Goal: Task Accomplishment & Management: Use online tool/utility

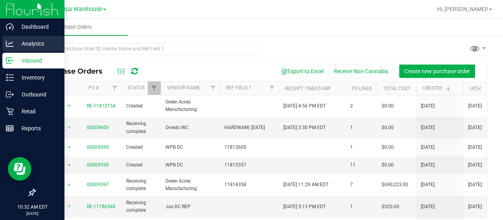
scroll to position [2, 0]
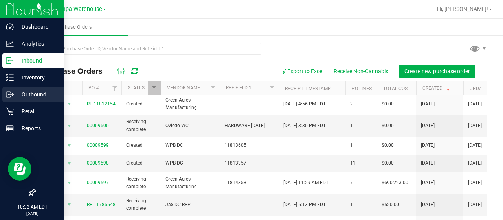
click at [23, 94] on p "Outbound" at bounding box center [37, 94] width 47 height 9
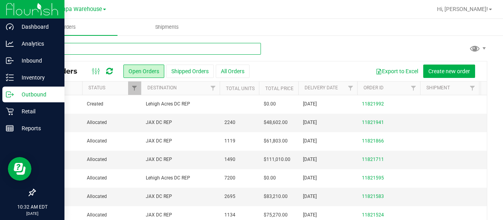
click at [117, 48] on input "text" at bounding box center [148, 49] width 226 height 12
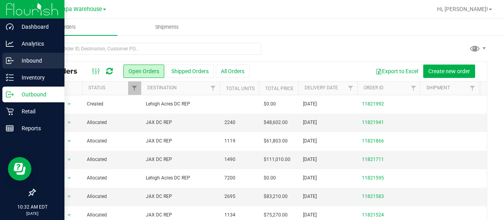
click at [13, 54] on div "Inbound" at bounding box center [33, 61] width 62 height 16
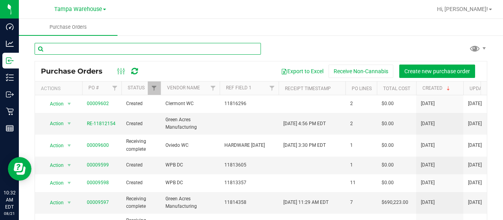
click at [162, 44] on input "text" at bounding box center [148, 49] width 226 height 12
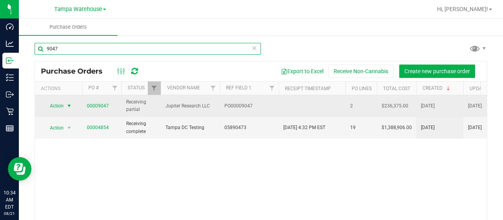
type input "9047"
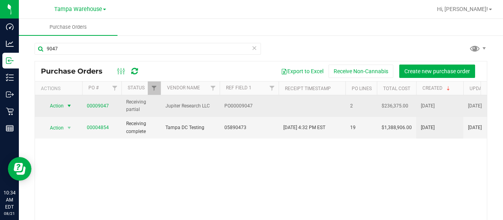
click at [70, 107] on span "select" at bounding box center [69, 106] width 6 height 6
click at [107, 104] on link "00009047" at bounding box center [98, 106] width 22 height 6
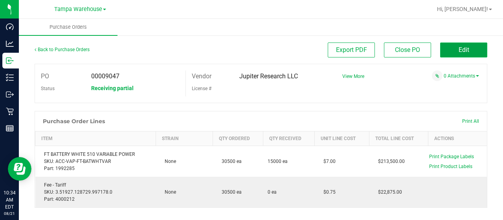
click at [459, 48] on span "Edit" at bounding box center [464, 49] width 11 height 7
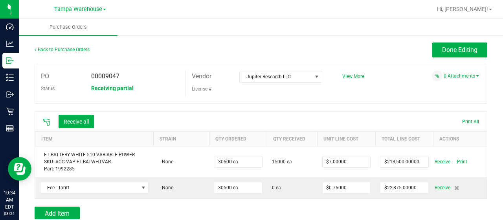
scroll to position [120, 0]
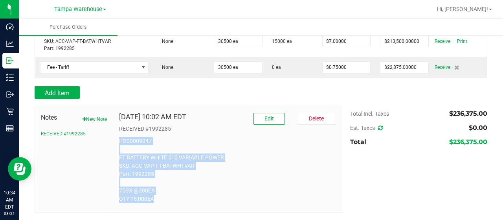
drag, startPoint x: 155, startPoint y: 197, endPoint x: 116, endPoint y: 139, distance: 70.3
click at [116, 139] on div "[DATE] 10:02 AM EDT Edit [GEOGRAPHIC_DATA] RECEIVED #1992285 PO00009047 FT BATT…" at bounding box center [227, 159] width 229 height 105
copy p "PO00009047 FT BATTERY WHITE 510 VARIABLE POWER SKU: ACC-VAP-FT-BATWHTVAR Part: …"
click at [106, 117] on button "New Note" at bounding box center [95, 119] width 24 height 7
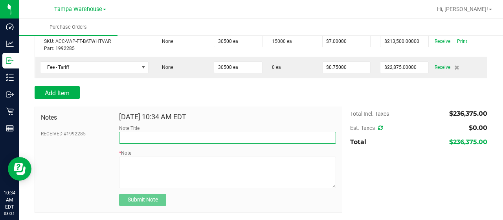
click at [145, 139] on input "Note Title" at bounding box center [227, 138] width 217 height 12
type input "RECEIVED #1992285"
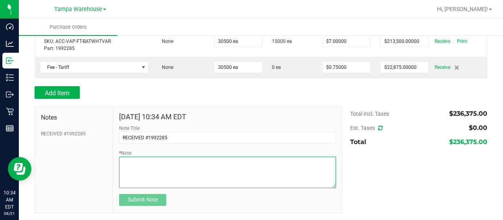
click at [164, 165] on textarea "* Note" at bounding box center [227, 171] width 217 height 31
paste textarea "PO00009047 FT BATTERY WHITE 510 VARIABLE POWER SKU: ACC-VAP-FT-BATWHTVAR Part: …"
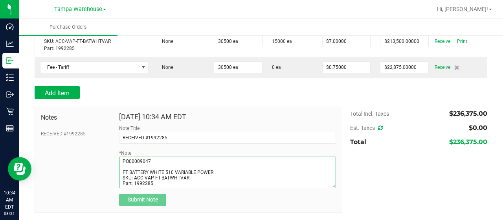
scroll to position [16, 0]
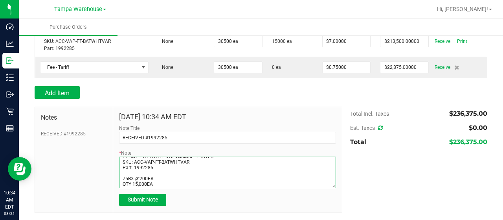
click at [124, 177] on textarea "* Note" at bounding box center [227, 171] width 217 height 31
click at [157, 180] on textarea "* Note" at bounding box center [227, 171] width 217 height 31
type textarea "PO00009047 FT BATTERY WHITE 510 VARIABLE POWER SKU: ACC-VAP-FT-BATWHTVAR Part: …"
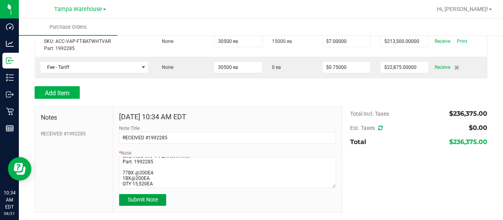
click at [157, 199] on span "Submit Note" at bounding box center [143, 199] width 30 height 6
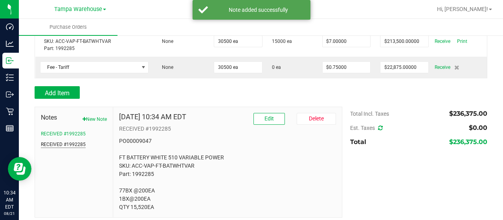
click at [75, 141] on button "RECEIVED #1992285" at bounding box center [63, 144] width 45 height 7
click at [73, 130] on button "RECEIVED #1992285" at bounding box center [63, 133] width 45 height 7
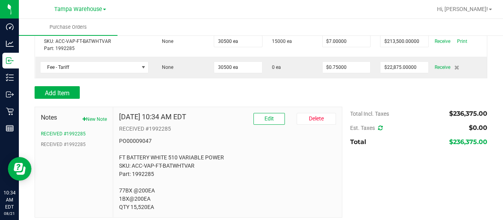
click at [262, 125] on p "RECEIVED #1992285" at bounding box center [227, 129] width 217 height 8
click at [265, 120] on span "Edit" at bounding box center [269, 118] width 9 height 6
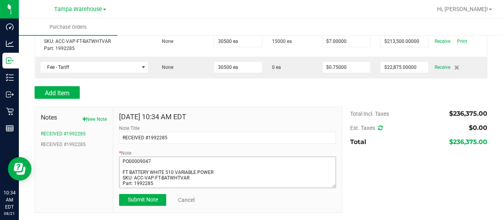
scroll to position [23, 0]
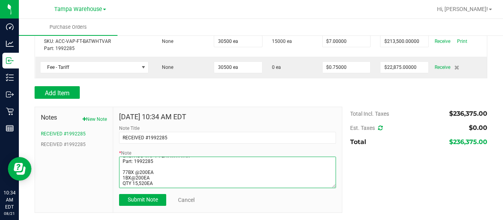
click at [135, 175] on textarea "* Note" at bounding box center [227, 171] width 217 height 31
type textarea "PO00009047 FT BATTERY WHITE 510 VARIABLE POWER SKU: ACC-VAP-FT-BATWHTVAR Part: …"
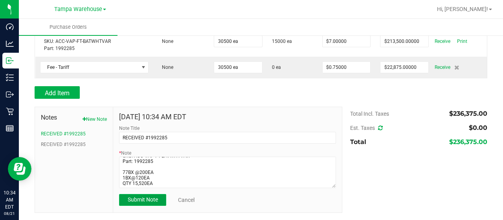
click at [144, 200] on span "Submit Note" at bounding box center [143, 199] width 30 height 6
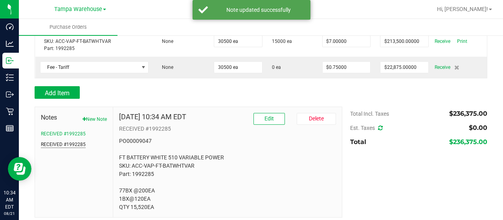
click at [73, 143] on button "RECEIVED #1992285" at bounding box center [63, 144] width 45 height 7
click at [72, 134] on button "RECEIVED #1992285" at bounding box center [63, 133] width 45 height 7
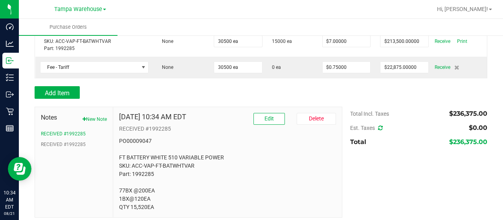
scroll to position [125, 0]
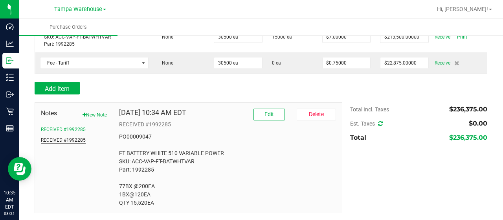
click at [83, 140] on button "RECEIVED #1992285" at bounding box center [63, 139] width 45 height 7
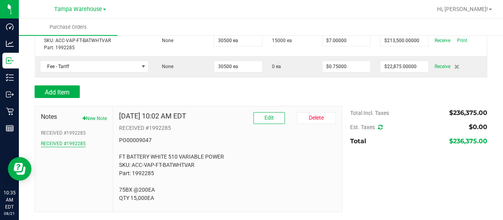
scroll to position [120, 0]
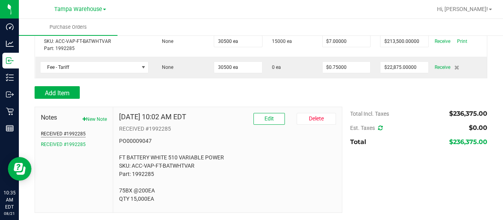
click at [69, 133] on button "RECEIVED #1992285" at bounding box center [63, 133] width 45 height 7
click at [70, 142] on button "RECEIVED #1992285" at bounding box center [63, 144] width 45 height 7
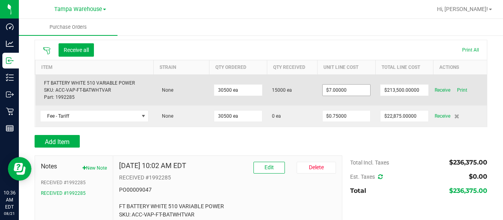
scroll to position [74, 0]
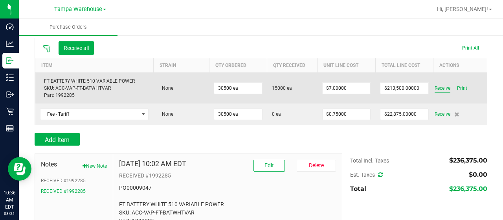
click at [439, 88] on span "Receive" at bounding box center [443, 87] width 16 height 9
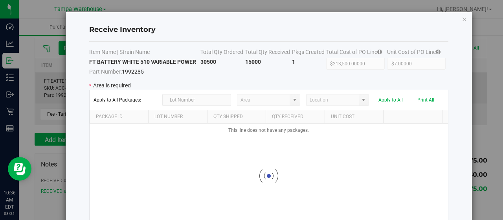
type input "State Pantry 1"
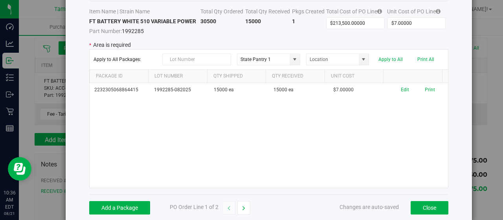
scroll to position [46, 0]
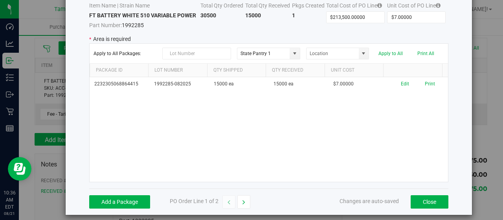
click at [144, 182] on div "Item Name | Strain Name Total Qty Ordered Total Qty Received Pkgs Created Total…" at bounding box center [268, 91] width 359 height 193
click at [133, 202] on button "Add a Package" at bounding box center [119, 201] width 61 height 13
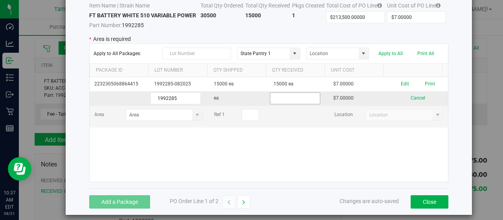
click at [288, 95] on input at bounding box center [295, 98] width 50 height 11
click at [186, 97] on input "1992285" at bounding box center [176, 98] width 50 height 12
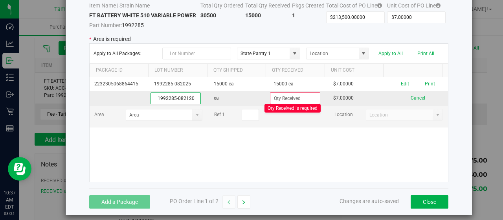
scroll to position [0, 0]
type input "1992285-082125"
click at [288, 96] on input at bounding box center [295, 98] width 50 height 11
type input "15520 ea"
click at [201, 139] on kendo-grid-list "2232305068864415 1992285-082025 15000 ea 15000 ea $7.00000 Edit Print 1992285-0…" at bounding box center [269, 129] width 359 height 105
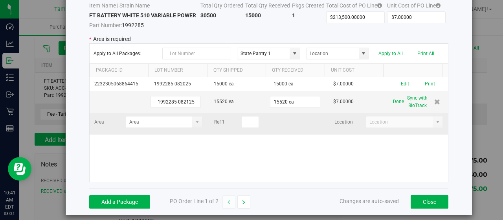
click at [194, 127] on div "Area Ref 1 Location" at bounding box center [268, 123] width 361 height 15
click at [192, 125] on span at bounding box center [197, 121] width 10 height 11
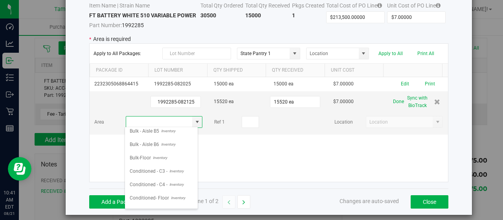
scroll to position [99, 0]
click at [171, 178] on span "Inventory" at bounding box center [175, 184] width 16 height 12
type input "Conditioned - C4 -"
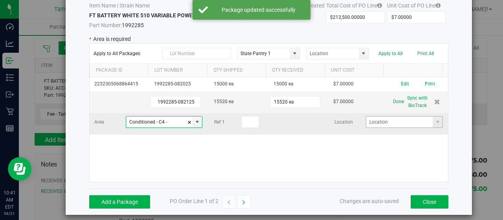
click at [433, 119] on span at bounding box center [438, 121] width 10 height 11
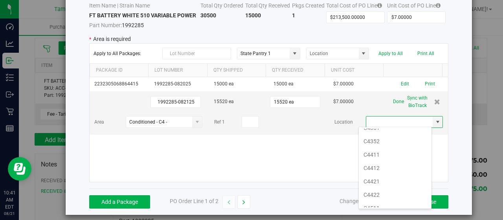
scroll to position [412, 0]
click at [377, 145] on li "C4411" at bounding box center [395, 151] width 73 height 13
type input "C4411"
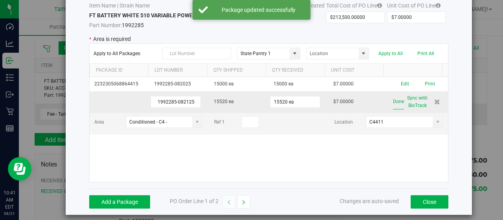
click at [393, 101] on button "Done" at bounding box center [398, 101] width 11 height 15
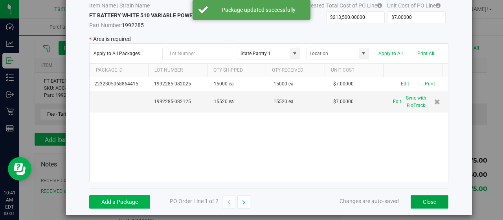
click at [423, 196] on button "Close" at bounding box center [430, 201] width 38 height 13
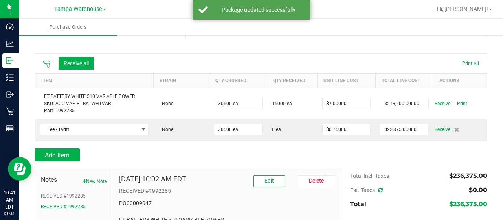
scroll to position [120, 0]
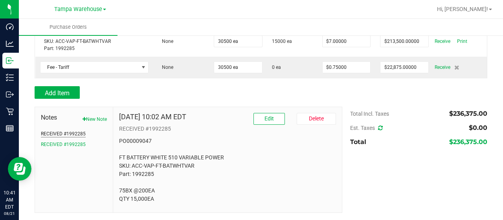
click at [64, 130] on button "RECEIVED #1992285" at bounding box center [63, 133] width 45 height 7
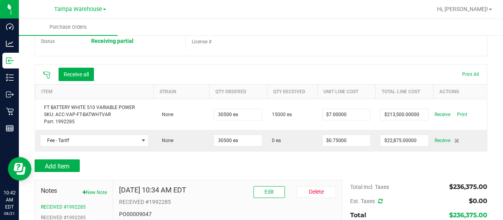
scroll to position [47, 0]
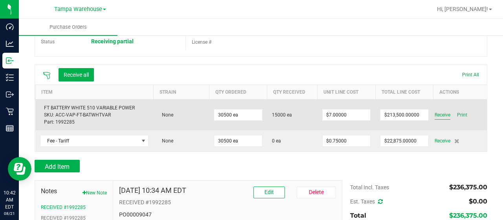
click at [442, 113] on span "Receive" at bounding box center [443, 114] width 16 height 9
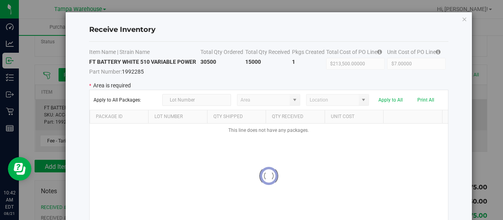
type input "State Pantry 1"
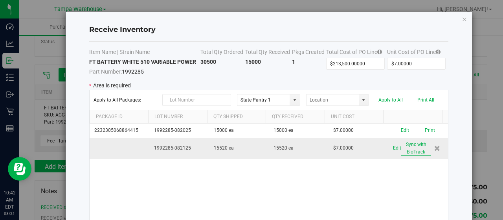
click at [406, 150] on button "Sync with BioTrack" at bounding box center [416, 148] width 30 height 15
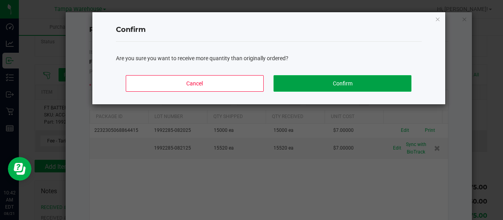
click at [332, 80] on button "Confirm" at bounding box center [343, 83] width 138 height 17
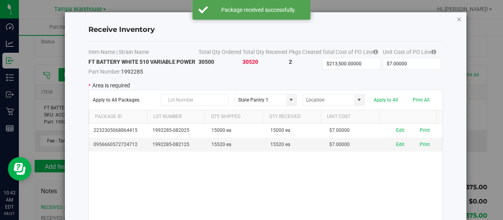
click at [460, 17] on icon "Close modal" at bounding box center [459, 18] width 6 height 9
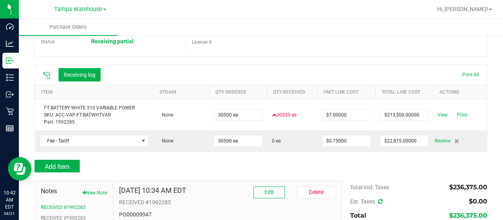
scroll to position [0, 0]
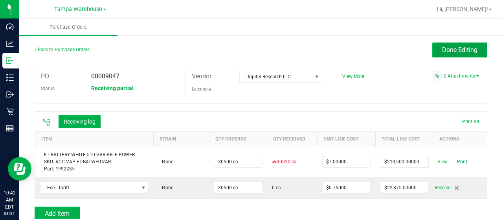
click at [469, 48] on span "Done Editing" at bounding box center [459, 49] width 35 height 7
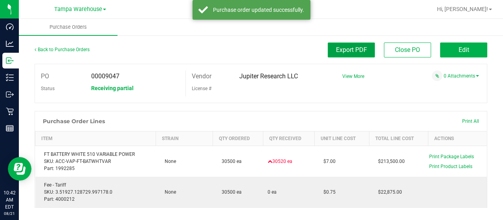
click at [349, 50] on span "Export PDF" at bounding box center [351, 49] width 31 height 7
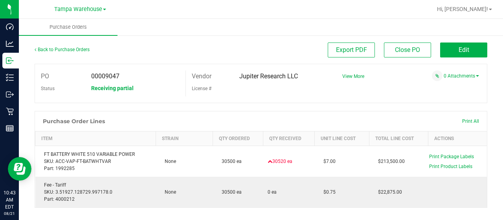
click at [400, 106] on div at bounding box center [261, 107] width 453 height 8
click at [459, 48] on span "Edit" at bounding box center [464, 49] width 11 height 7
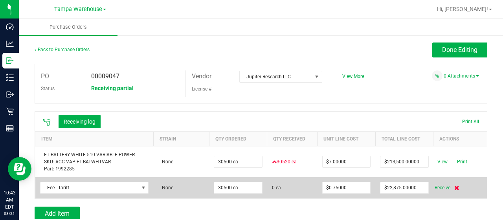
click at [454, 189] on icon at bounding box center [456, 187] width 5 height 5
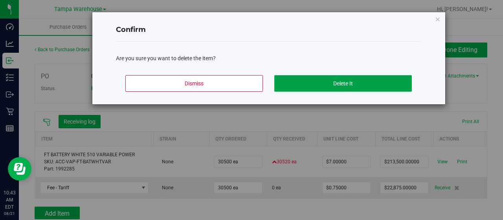
click at [338, 85] on button "Delete It" at bounding box center [343, 83] width 138 height 17
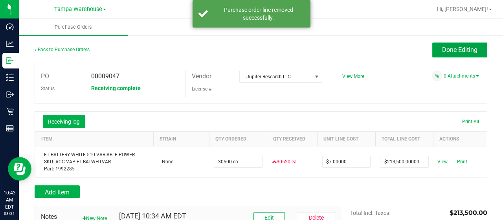
click at [449, 51] on span "Done Editing" at bounding box center [459, 49] width 35 height 7
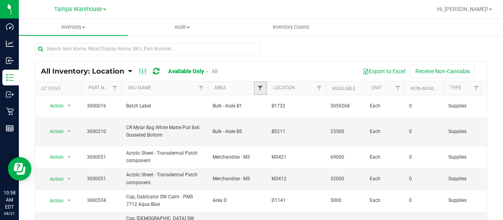
click at [259, 89] on span "Filter" at bounding box center [260, 88] width 6 height 6
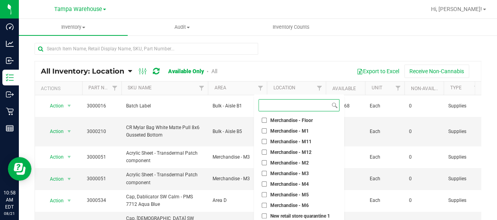
scroll to position [163, 0]
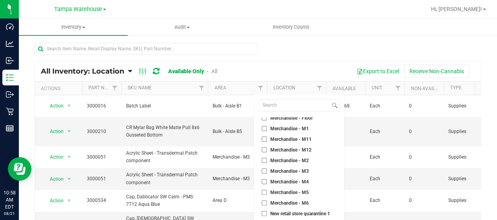
click at [265, 173] on input "Merchandise - M3" at bounding box center [264, 170] width 5 height 5
checkbox input "true"
click at [265, 180] on input "Merchandise - M4" at bounding box center [264, 181] width 5 height 5
checkbox input "true"
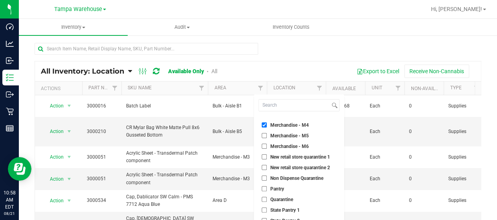
scroll to position [52, 0]
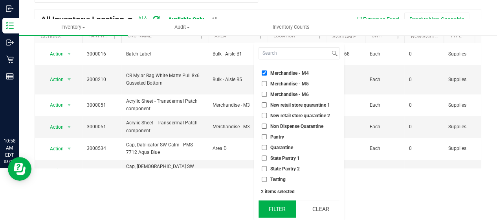
click at [281, 213] on button "Filter" at bounding box center [278, 208] width 38 height 17
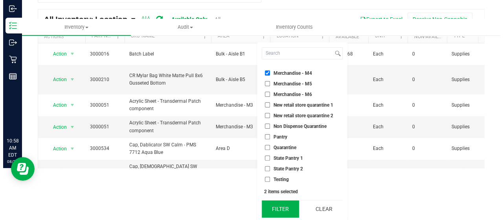
scroll to position [0, 0]
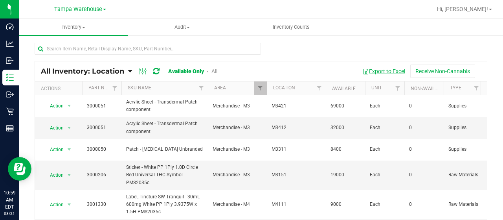
click at [375, 74] on button "Export to Excel" at bounding box center [384, 70] width 53 height 13
click at [292, 28] on span "Inventory Counts" at bounding box center [291, 27] width 58 height 7
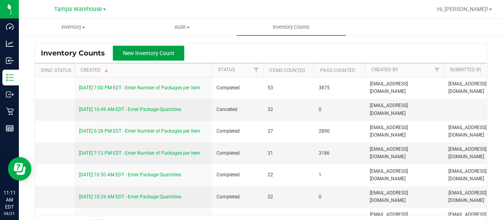
click at [166, 56] on span "New Inventory Count" at bounding box center [148, 53] width 51 height 6
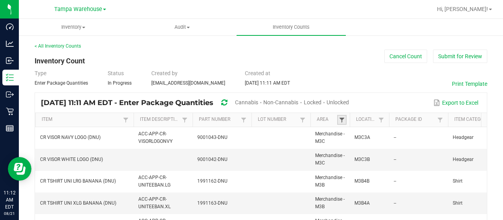
click at [343, 119] on span at bounding box center [342, 120] width 6 height 6
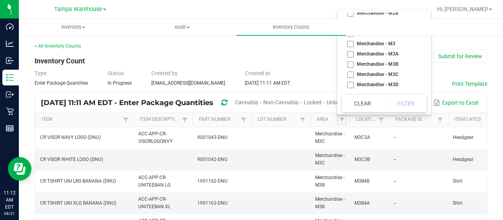
scroll to position [659, 0]
click at [353, 42] on li "Merchandise - M3" at bounding box center [382, 43] width 80 height 10
checkbox M3 "true"
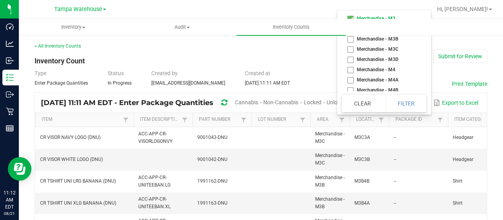
scroll to position [689, 0]
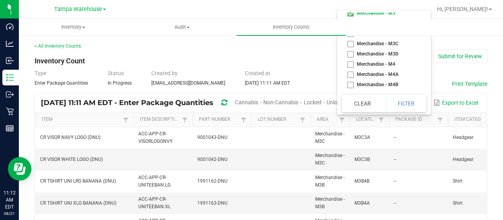
click at [346, 63] on li "Merchandise - M4" at bounding box center [382, 64] width 80 height 10
checkbox M4 "true"
click at [427, 106] on button "Filter" at bounding box center [406, 103] width 41 height 17
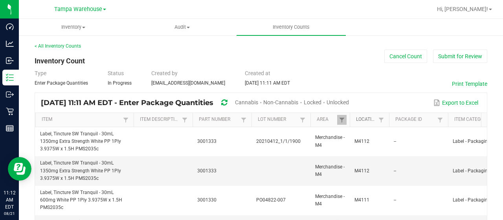
click at [370, 118] on link "Location" at bounding box center [366, 119] width 20 height 6
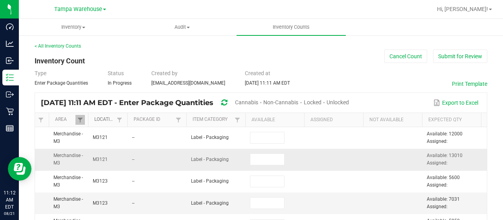
scroll to position [0, 287]
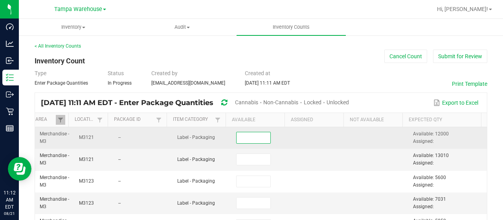
click at [241, 139] on input at bounding box center [254, 137] width 34 height 11
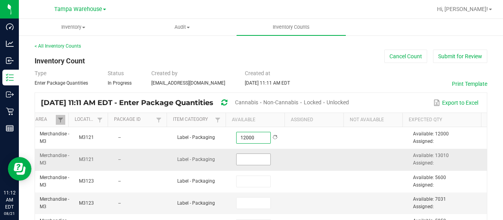
type input "12,000"
click at [237, 158] on input at bounding box center [254, 159] width 34 height 11
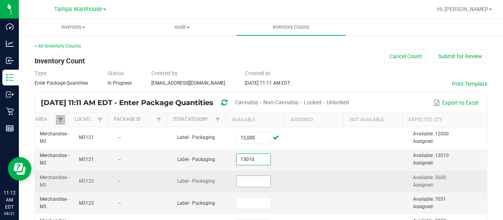
type input "13,010"
click at [240, 180] on input at bounding box center [254, 181] width 34 height 11
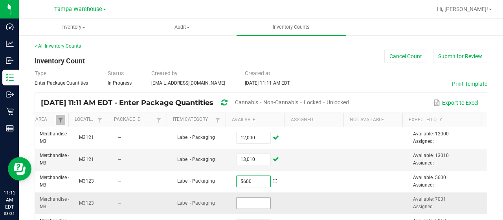
type input "5,600"
click at [238, 203] on input at bounding box center [254, 202] width 34 height 11
type input "7,031"
click at [291, 192] on td at bounding box center [320, 203] width 59 height 22
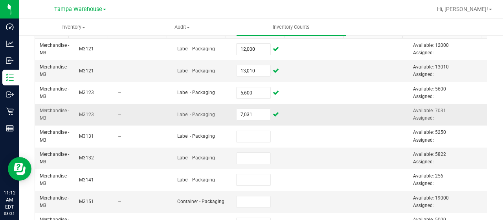
scroll to position [91, 0]
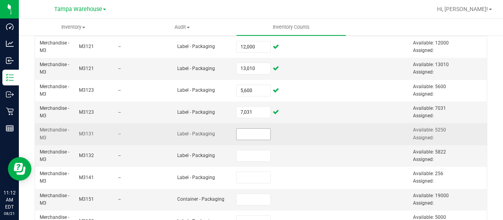
click at [244, 132] on input at bounding box center [254, 134] width 34 height 11
type input "5,250"
type input "5,822"
type input "256"
type input "19,000"
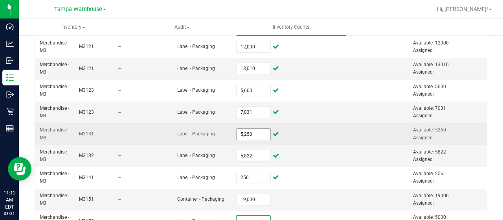
scroll to position [96, 0]
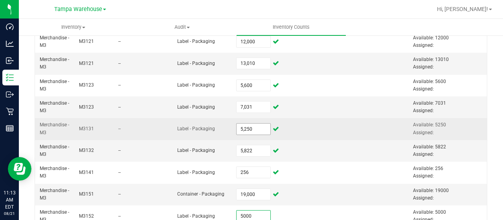
type input "5,000"
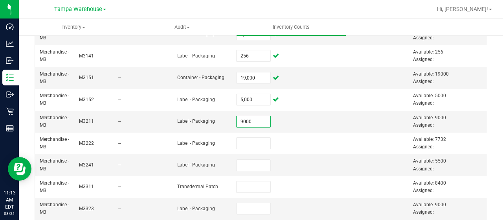
type input "9,000"
type input "7,732"
type input "5,500"
type input "8,400"
type input "9,000"
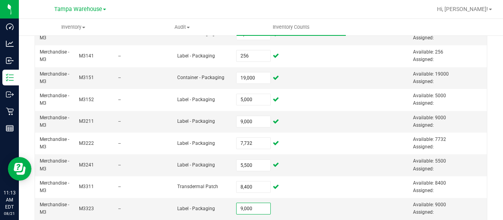
scroll to position [321, 0]
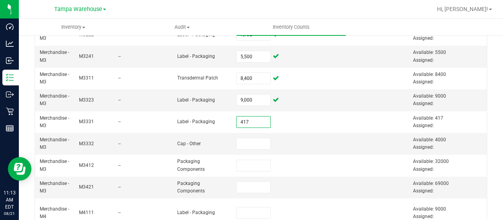
type input "417"
type input "4,000"
type input "32,000"
type input "69,000"
type input "9,000"
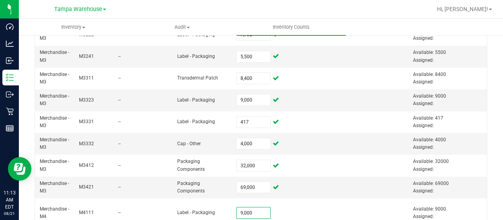
scroll to position [381, 0]
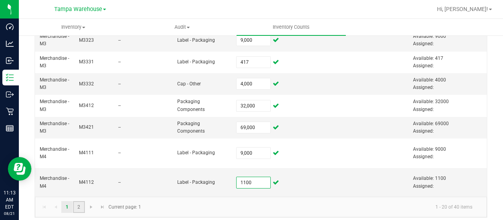
type input "1,100"
click at [79, 201] on link "2" at bounding box center [78, 207] width 11 height 12
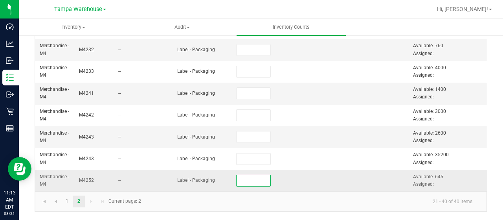
click at [244, 175] on input at bounding box center [254, 180] width 34 height 11
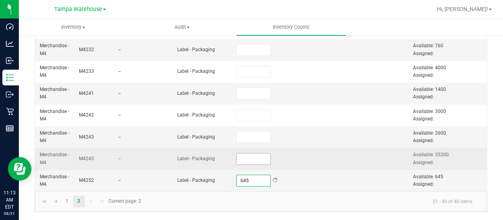
type input "645"
click at [237, 153] on input at bounding box center [254, 158] width 34 height 11
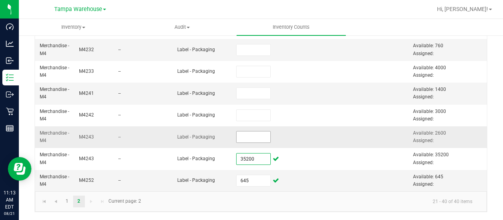
type input "35,200"
click at [237, 131] on input at bounding box center [254, 136] width 34 height 11
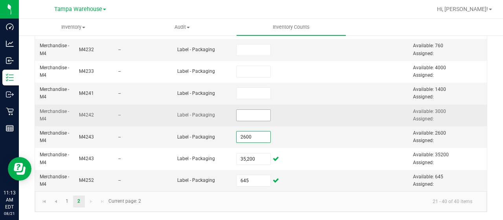
type input "2,600"
click at [246, 114] on input at bounding box center [254, 115] width 34 height 11
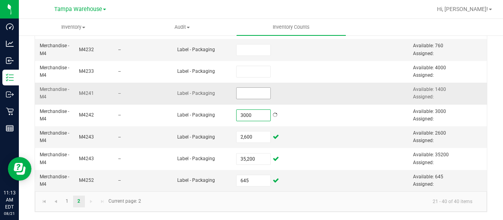
type input "3,000"
click at [241, 91] on input at bounding box center [254, 93] width 34 height 11
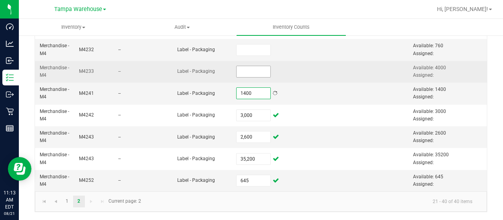
type input "1,400"
click at [246, 66] on input at bounding box center [254, 71] width 34 height 11
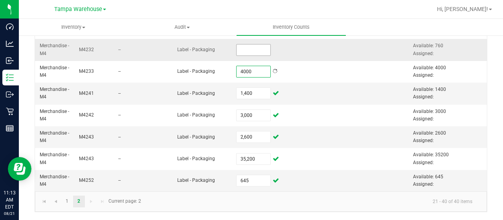
type input "4,000"
click at [241, 44] on input at bounding box center [254, 49] width 34 height 11
type input "760"
click at [308, 83] on td at bounding box center [320, 94] width 59 height 22
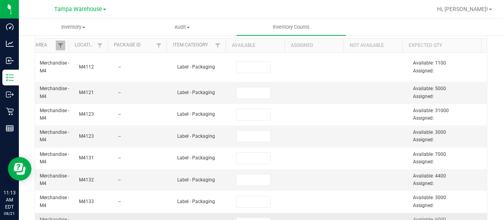
scroll to position [69, 0]
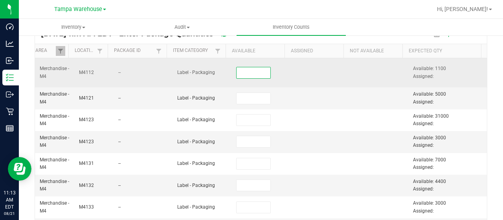
click at [241, 74] on input at bounding box center [254, 72] width 34 height 11
type input "1,100"
type input "5,000"
type input "31,000"
type input "3,000"
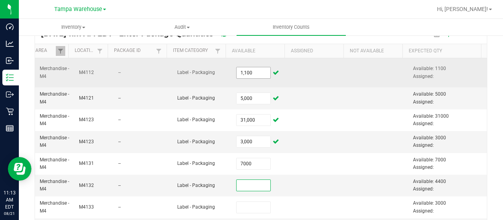
type input "7,000"
type input "4,400"
type input "3,000"
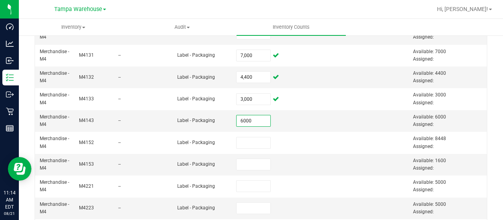
type input "6,000"
type input "8,448"
type input "1,600"
type input "5,000"
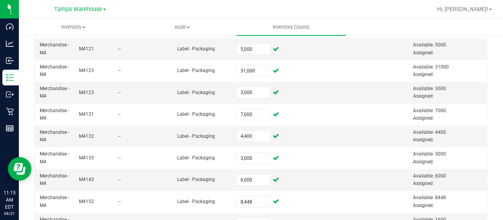
scroll to position [0, 0]
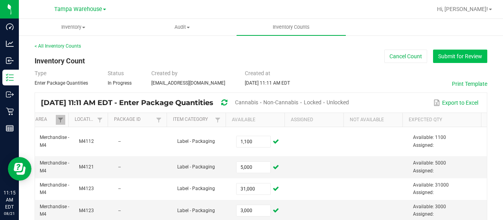
type input "5,000"
click at [445, 52] on button "Submit for Review" at bounding box center [460, 56] width 54 height 13
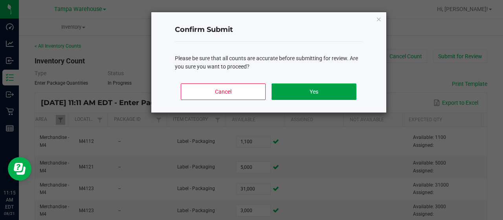
click at [301, 92] on button "Yes" at bounding box center [314, 91] width 85 height 17
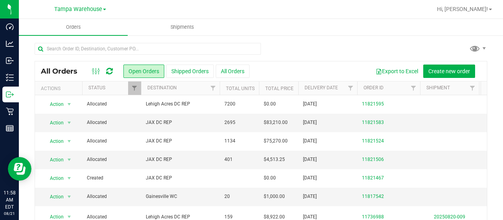
click at [307, 57] on div at bounding box center [261, 52] width 453 height 18
